Goal: Task Accomplishment & Management: Manage account settings

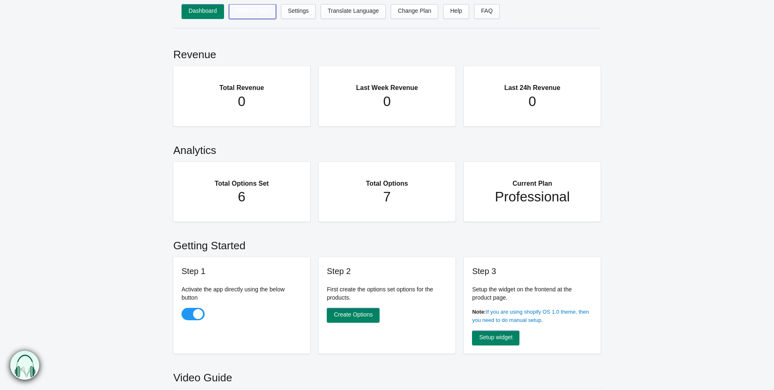
click at [253, 15] on link "Options Sets" at bounding box center [252, 11] width 47 height 15
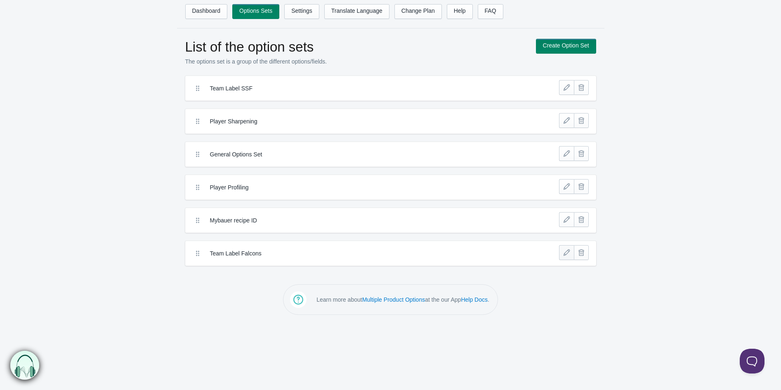
click at [566, 256] on link at bounding box center [566, 252] width 15 height 15
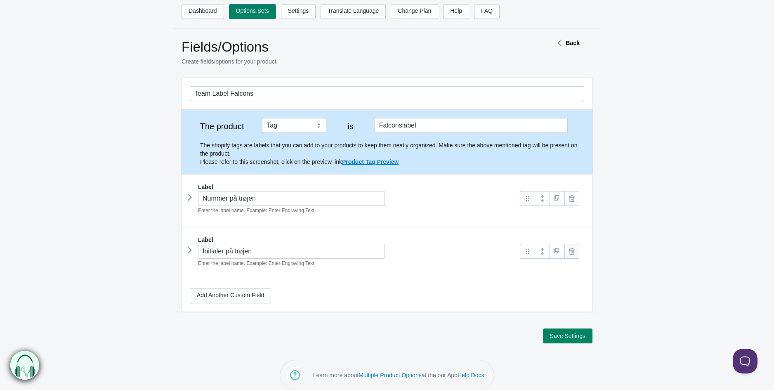
click at [576, 255] on link at bounding box center [572, 251] width 15 height 15
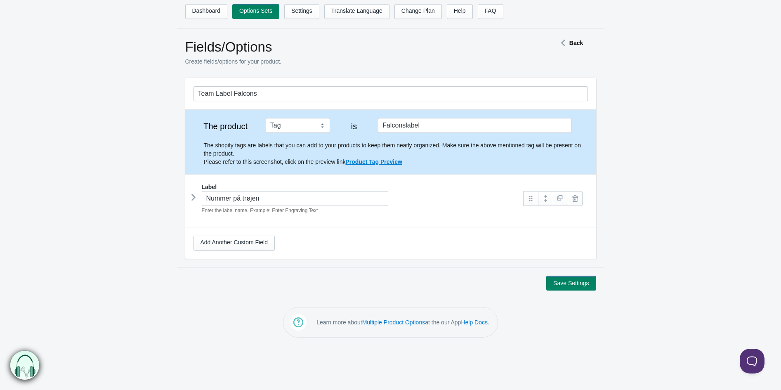
click at [195, 204] on div "Nummer på trøjen Enter the label name. Example: Enter Engraving Text" at bounding box center [355, 203] width 322 height 24
click at [194, 202] on icon at bounding box center [194, 197] width 0 height 12
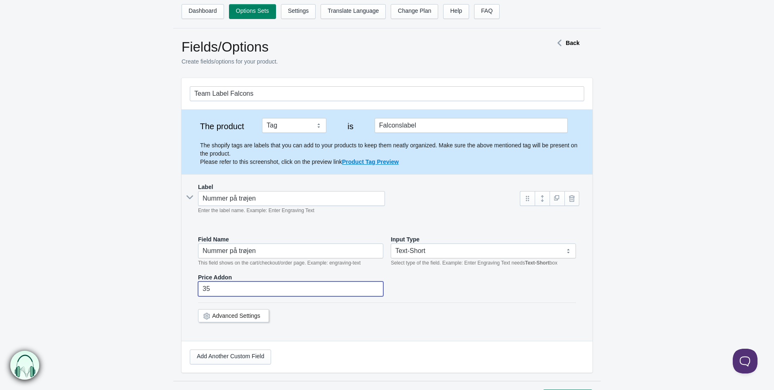
click at [240, 291] on input "35" at bounding box center [290, 288] width 185 height 15
type input "3"
type input "0"
click at [633, 280] on form "Team Label Falcons The product Tag Vendor Type URL Handle All Products is Label…" at bounding box center [387, 241] width 774 height 326
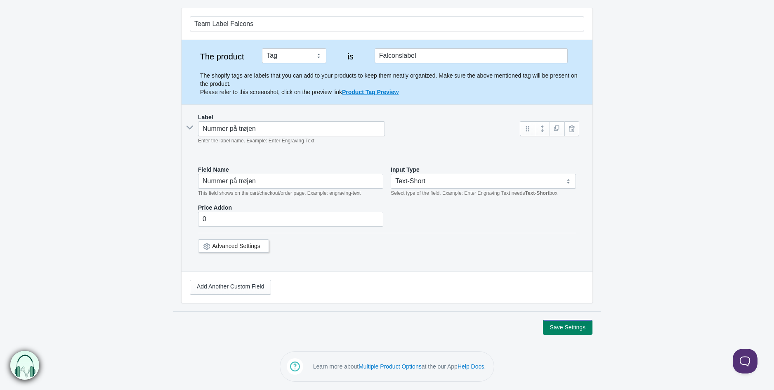
scroll to position [71, 0]
click at [568, 322] on button "Save Settings" at bounding box center [568, 327] width 50 height 15
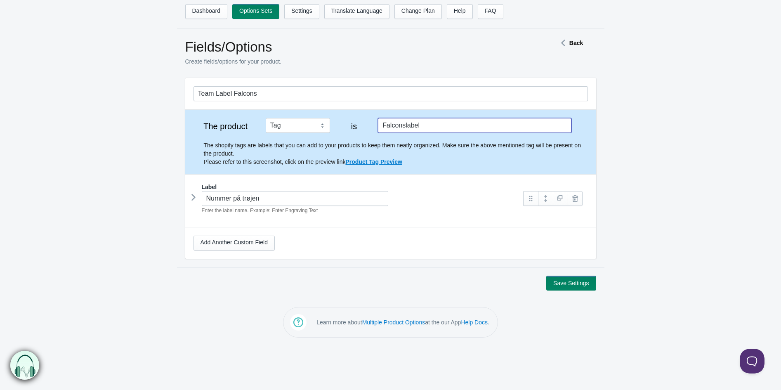
click at [384, 125] on input "Falconslabel" at bounding box center [474, 125] width 193 height 15
type input "falconslabel"
click at [561, 278] on button "Save Settings" at bounding box center [571, 283] width 50 height 15
